Goal: Share content: Share content

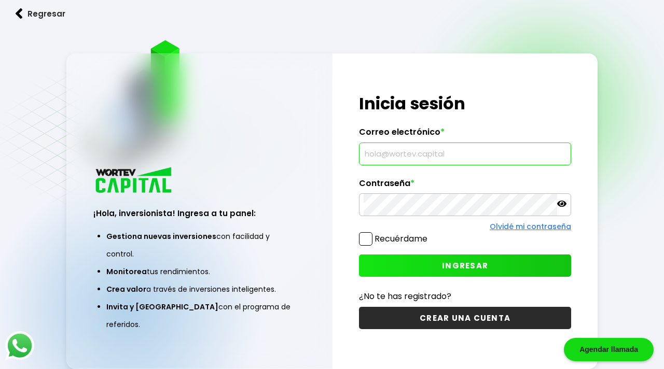
click at [468, 157] on input "text" at bounding box center [465, 154] width 203 height 22
type input "[EMAIL_ADDRESS][DOMAIN_NAME]"
click at [522, 267] on button "INGRESAR" at bounding box center [465, 266] width 212 height 22
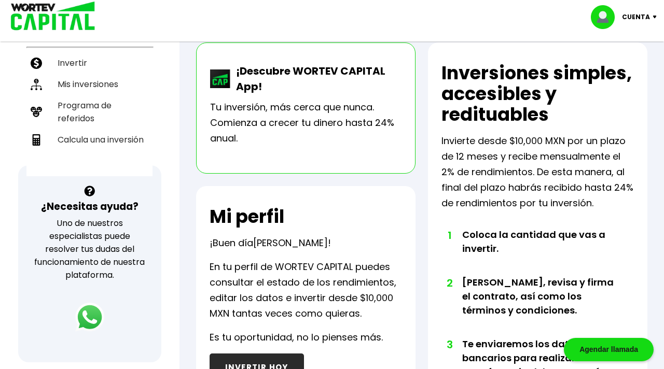
scroll to position [218, 0]
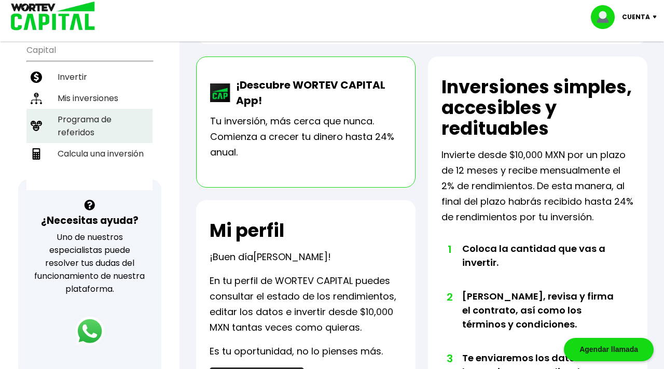
click at [88, 110] on li "Programa de referidos" at bounding box center [89, 126] width 126 height 34
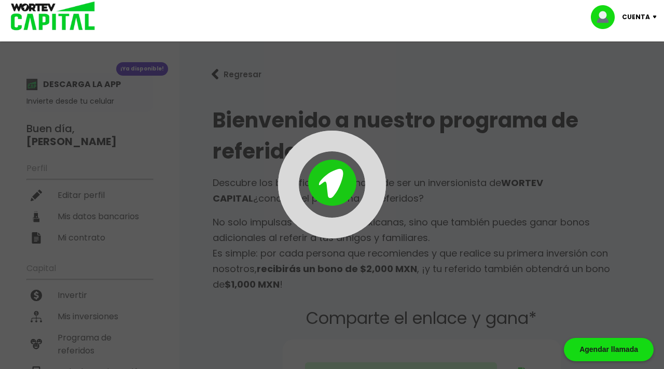
type input "https://panel-mx.wortev.capital/register?ref=viri129405"
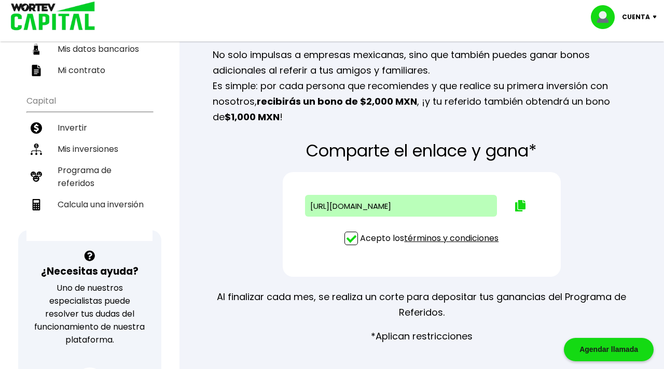
scroll to position [168, 0]
click at [517, 204] on img at bounding box center [520, 205] width 10 height 11
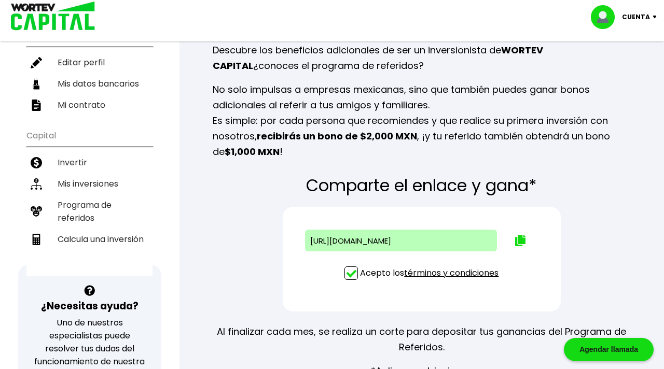
scroll to position [139, 0]
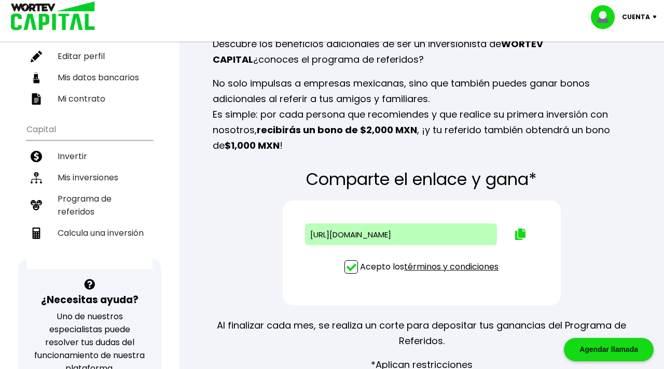
click at [350, 268] on span at bounding box center [350, 266] width 13 height 13
click at [432, 275] on input "Acepto los términos y condiciones" at bounding box center [432, 275] width 0 height 0
click at [351, 268] on span at bounding box center [350, 266] width 13 height 13
click at [432, 275] on input "Acepto los términos y condiciones" at bounding box center [432, 275] width 0 height 0
type input "https://panel-mx.wortev.capital/register?ref=viri129405"
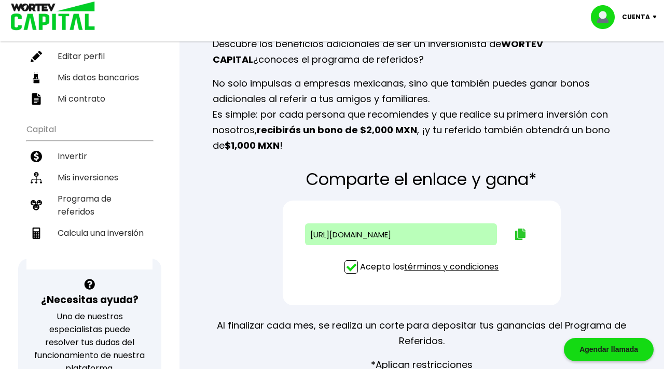
click at [520, 233] on img at bounding box center [520, 234] width 10 height 11
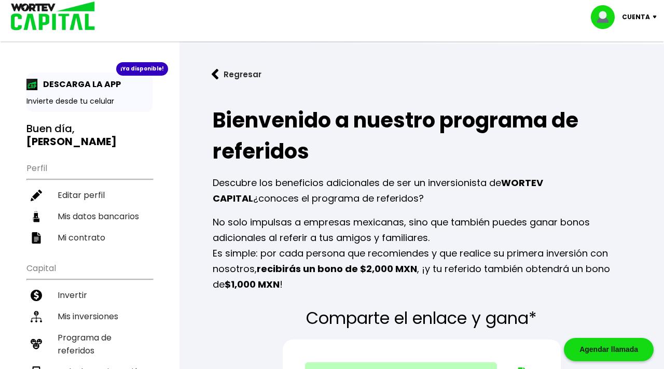
click at [645, 18] on p "Cuenta" at bounding box center [636, 17] width 28 height 16
click at [624, 68] on li "Cerrar sesión" at bounding box center [625, 69] width 83 height 21
